Goal: Task Accomplishment & Management: Complete application form

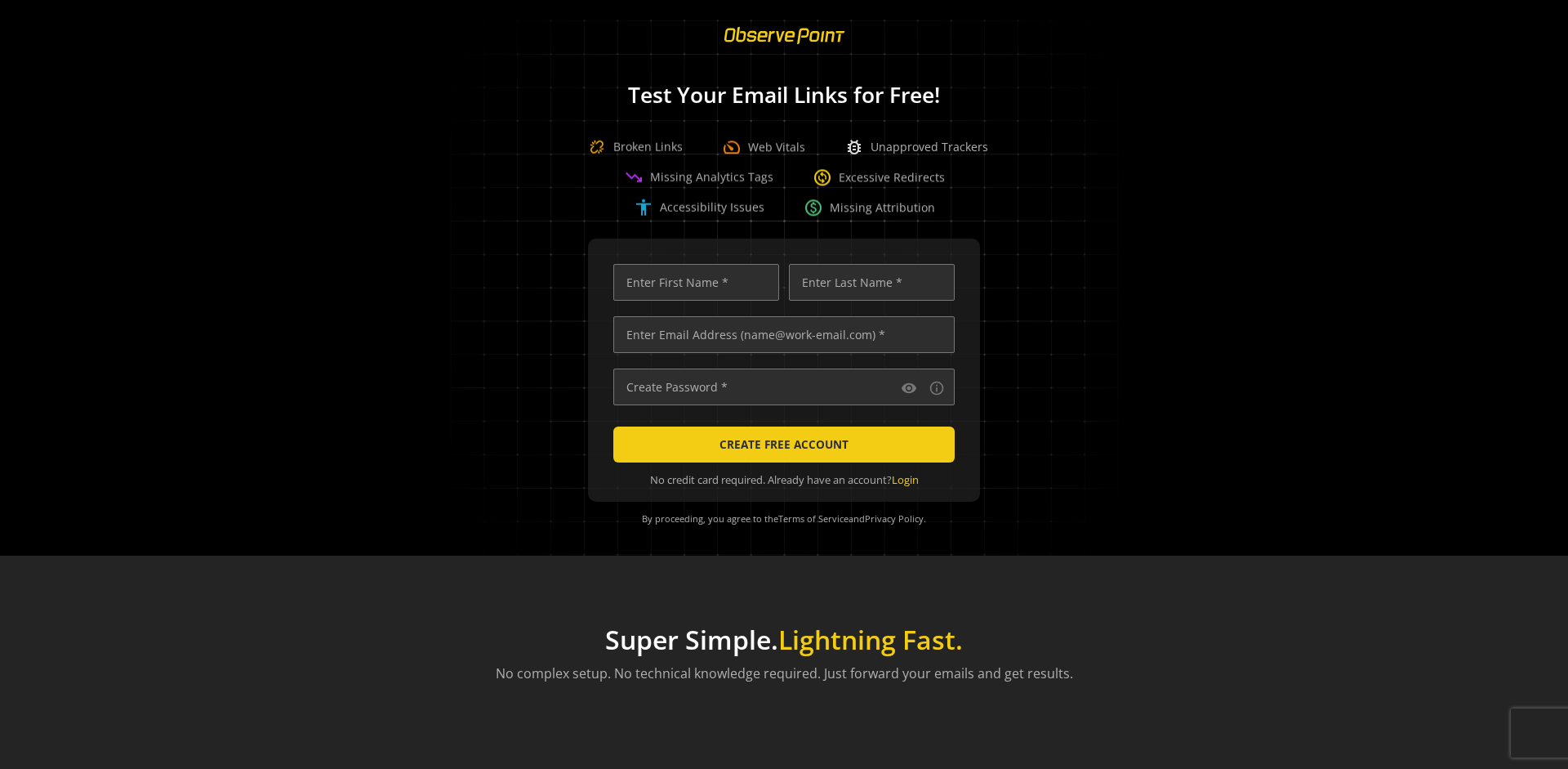
scroll to position [0, 5283]
click at [780, 334] on input "text" at bounding box center [784, 334] width 342 height 37
type input "qatest+01961150-c66e-70cb-b5f0-c15d2ee3146a-13175@observepoint.com"
click at [691, 282] on input "text" at bounding box center [696, 282] width 165 height 37
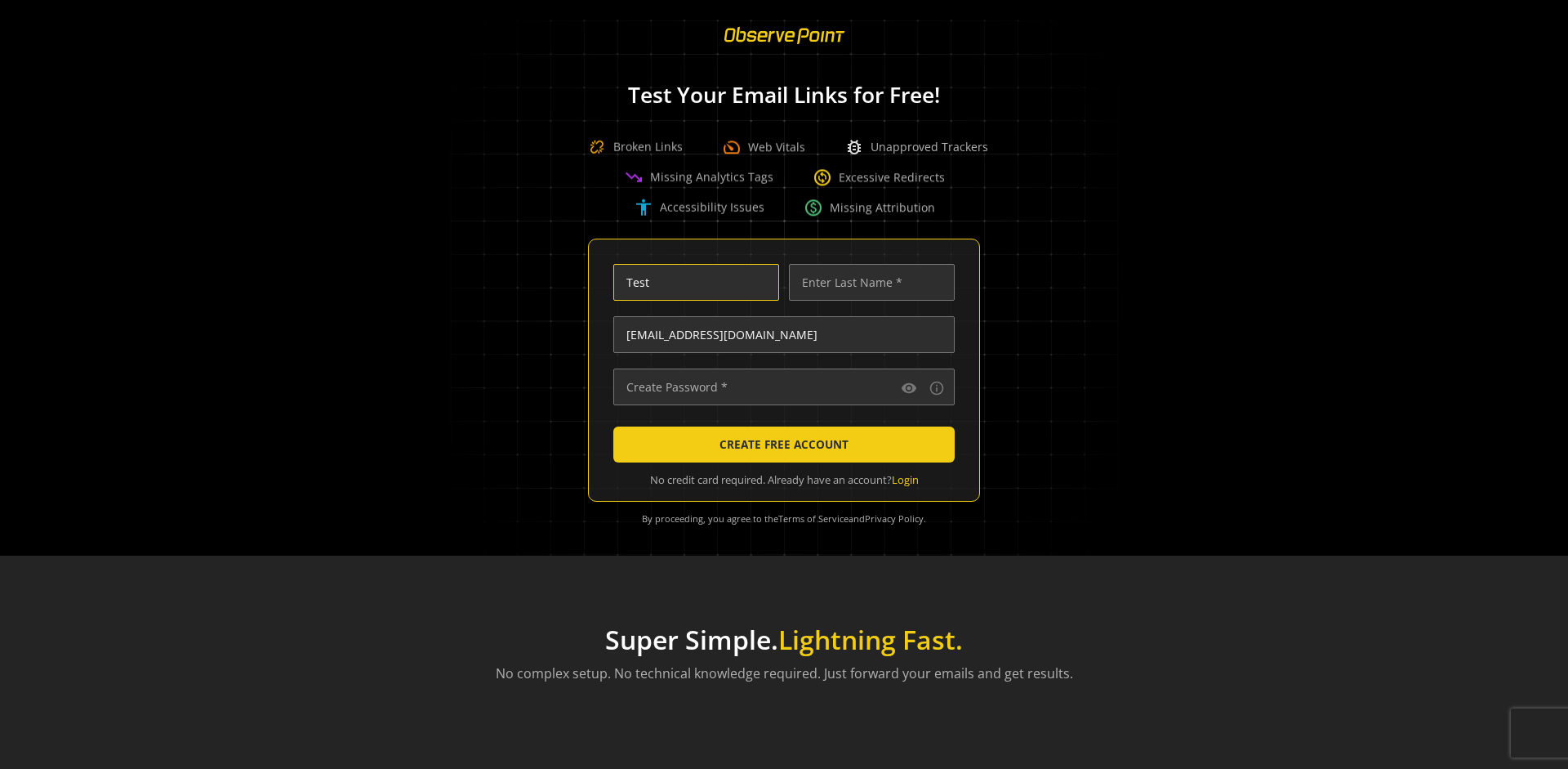
scroll to position [0, 0]
type input "Test"
click at [867, 282] on input "text" at bounding box center [871, 282] width 165 height 37
type input "Test"
click at [780, 387] on input "text" at bounding box center [784, 387] width 342 height 37
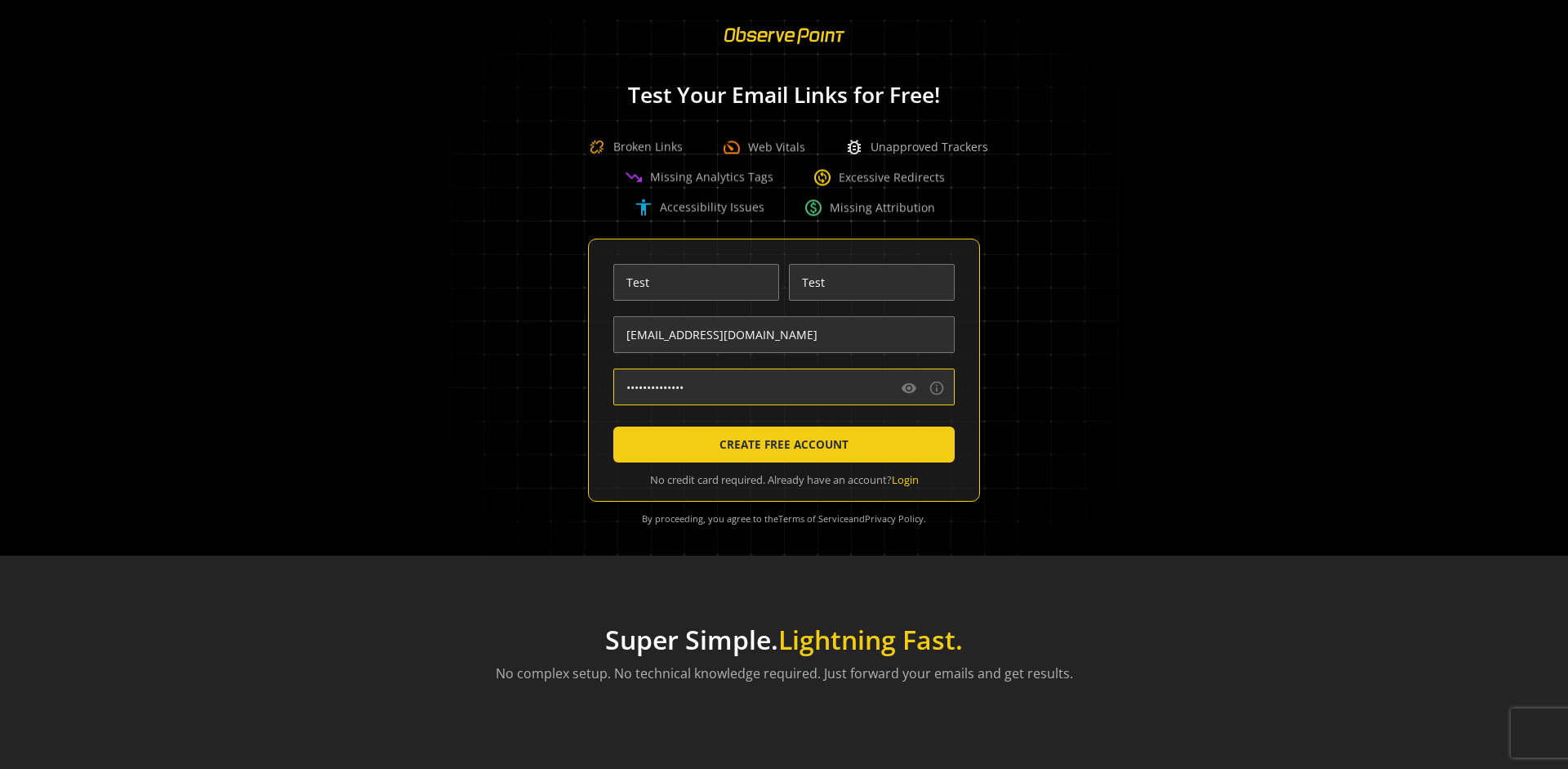
type input "••••••••••••••"
click at [780, 444] on span "CREATE FREE ACCOUNT" at bounding box center [783, 444] width 129 height 30
